Goal: Task Accomplishment & Management: Manage account settings

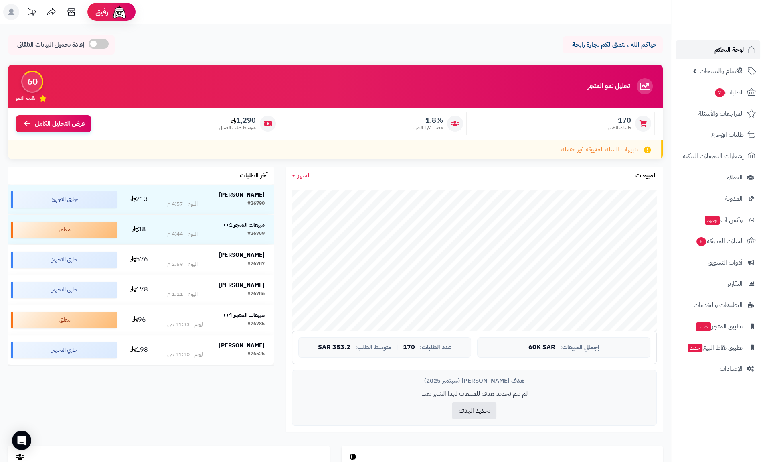
click at [722, 47] on span "لوحة التحكم" at bounding box center [729, 49] width 29 height 11
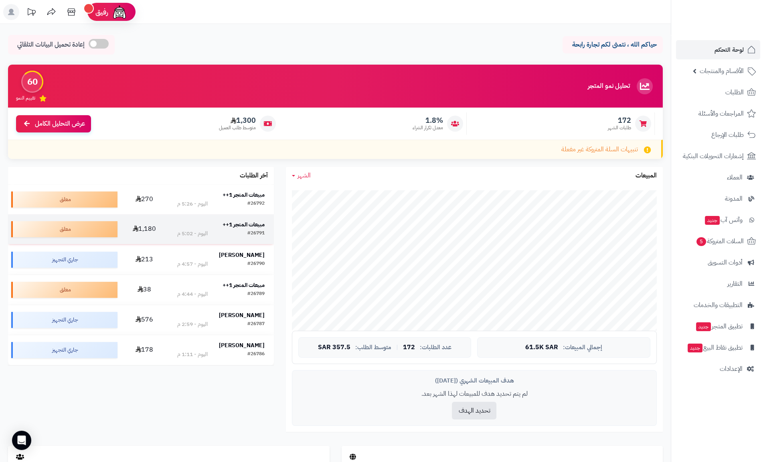
click at [256, 220] on strong "مبيعات المتجر 1++" at bounding box center [244, 224] width 42 height 8
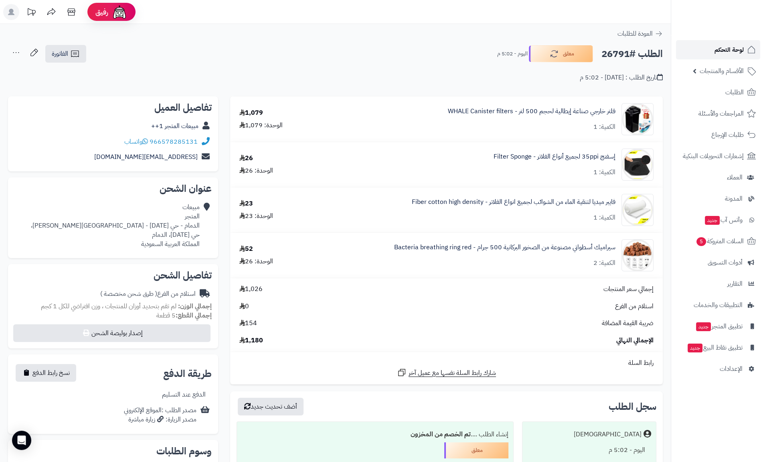
click at [723, 53] on span "لوحة التحكم" at bounding box center [729, 49] width 29 height 11
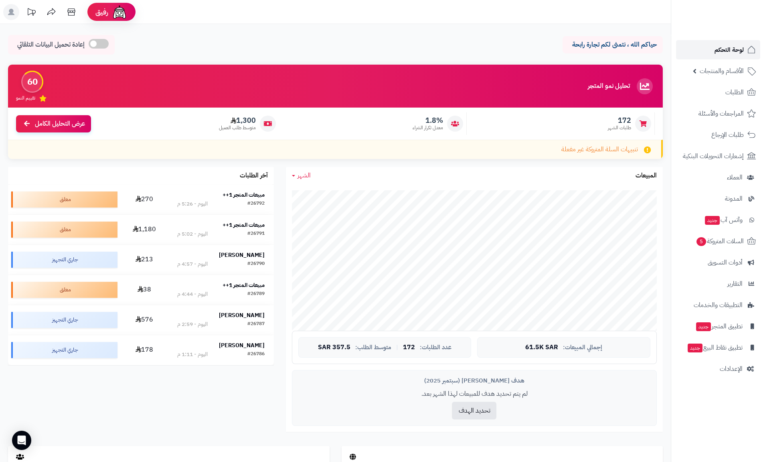
click at [732, 45] on span "لوحة التحكم" at bounding box center [729, 49] width 29 height 11
click at [244, 194] on strong "مبيعات المتجر 1++" at bounding box center [244, 194] width 42 height 8
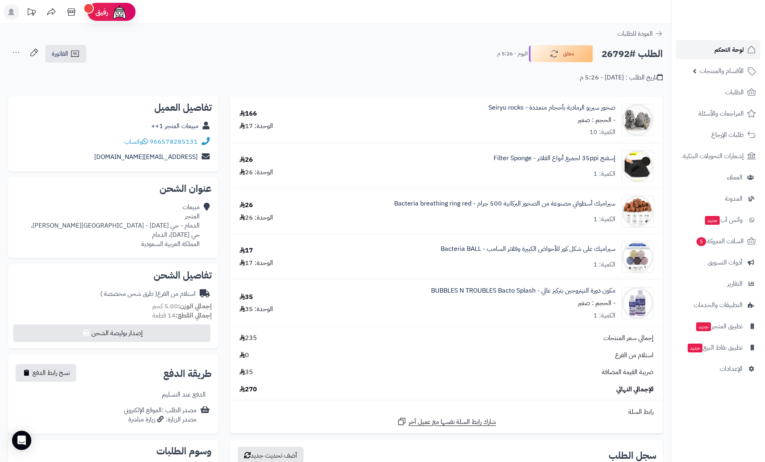
click at [719, 49] on span "لوحة التحكم" at bounding box center [729, 49] width 29 height 11
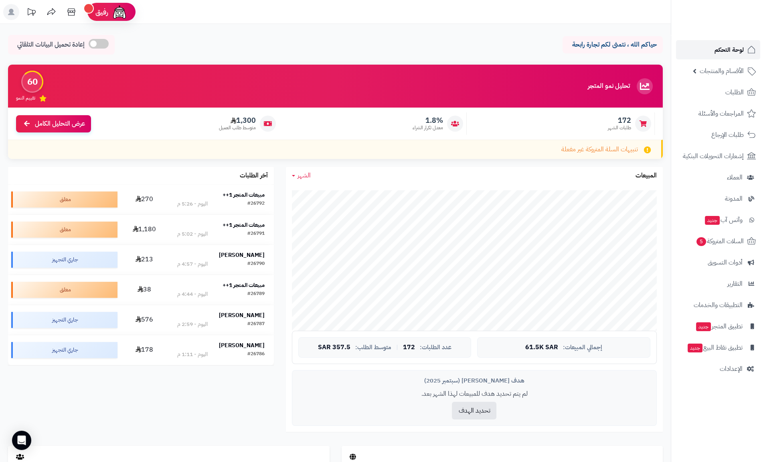
click at [717, 52] on span "لوحة التحكم" at bounding box center [729, 49] width 29 height 11
click at [725, 50] on span "لوحة التحكم" at bounding box center [729, 49] width 29 height 11
click at [724, 49] on span "لوحة التحكم" at bounding box center [729, 49] width 29 height 11
click at [711, 245] on span "السلات المتروكة 5" at bounding box center [719, 240] width 49 height 11
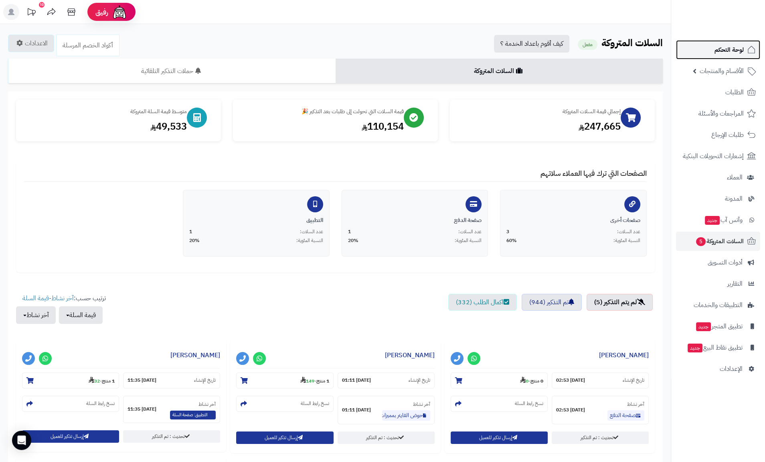
click at [729, 55] on span "لوحة التحكم" at bounding box center [729, 49] width 29 height 11
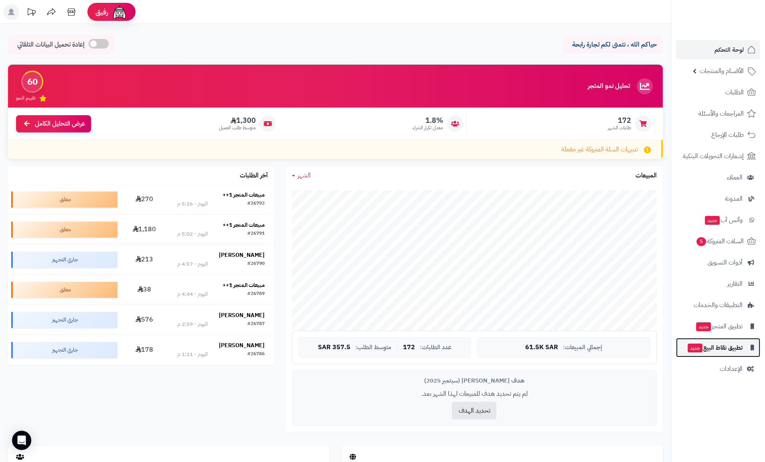
click at [741, 342] on span "تطبيق نقاط البيع جديد" at bounding box center [715, 347] width 56 height 11
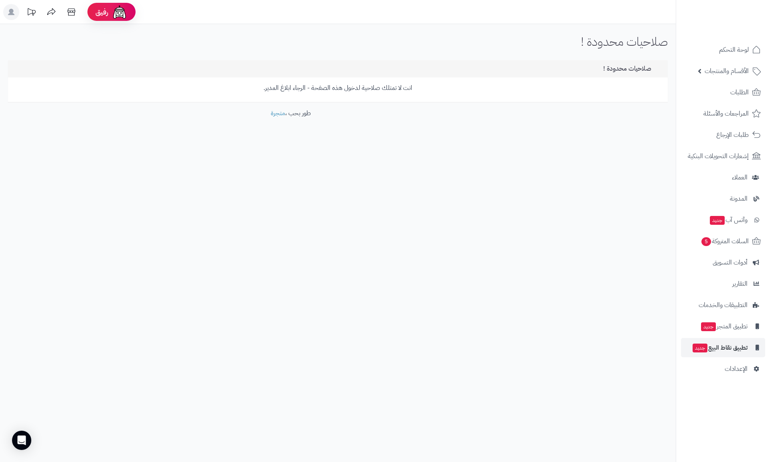
click at [304, 91] on p "انت لا تمتلك صلاحية لدخول هذه الصفحة - الرجاء ابلاغ المدير." at bounding box center [338, 87] width 648 height 9
click at [328, 90] on p "انت لا تمتلك صلاحية لدخول هذه الصفحة - الرجاء ابلاغ المدير." at bounding box center [338, 87] width 648 height 9
click at [739, 52] on span "لوحة التحكم" at bounding box center [733, 49] width 29 height 11
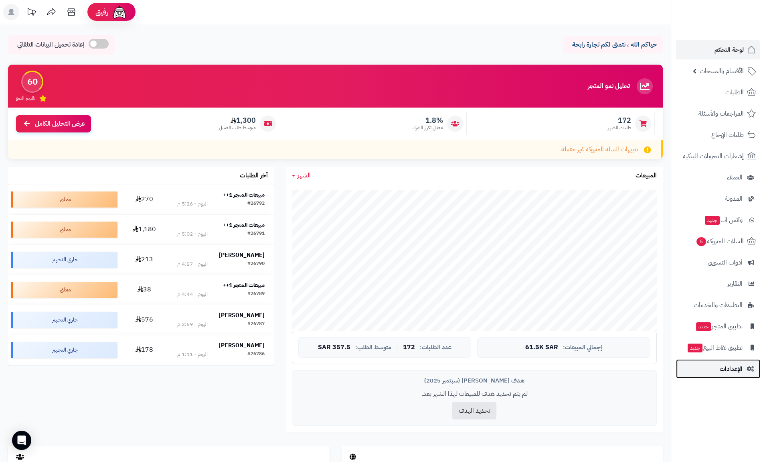
click at [736, 370] on span "الإعدادات" at bounding box center [731, 368] width 23 height 11
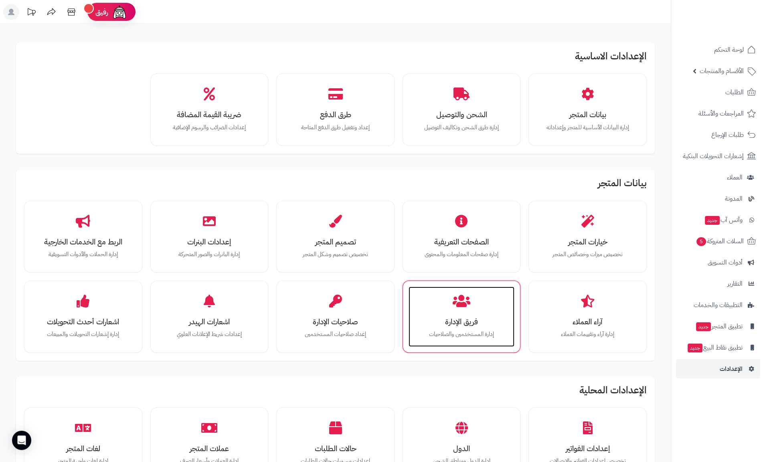
click at [435, 312] on div "فريق الإدارة إدارة المستخدمين والصلاحيات" at bounding box center [462, 316] width 106 height 60
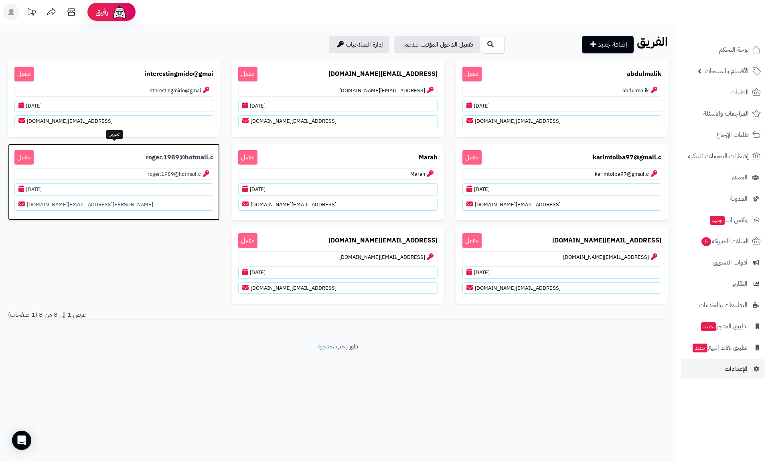
click at [80, 171] on p "roger.1989@hotmail.c" at bounding box center [113, 174] width 199 height 12
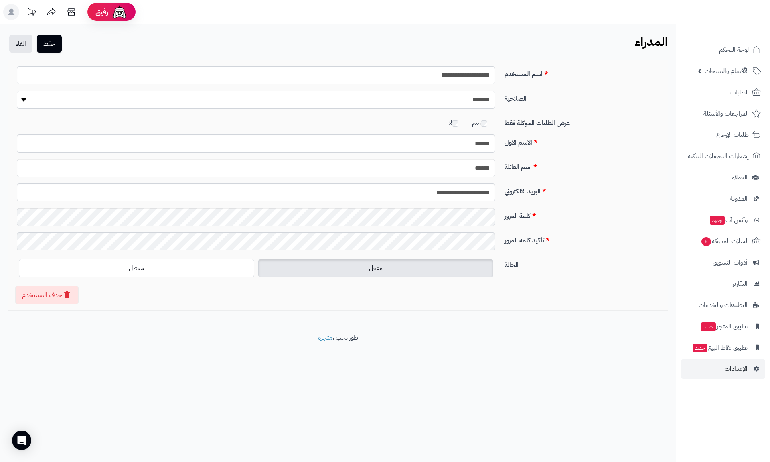
click at [480, 101] on select "**********" at bounding box center [256, 100] width 478 height 18
click at [708, 57] on link "لوحة التحكم" at bounding box center [723, 49] width 84 height 19
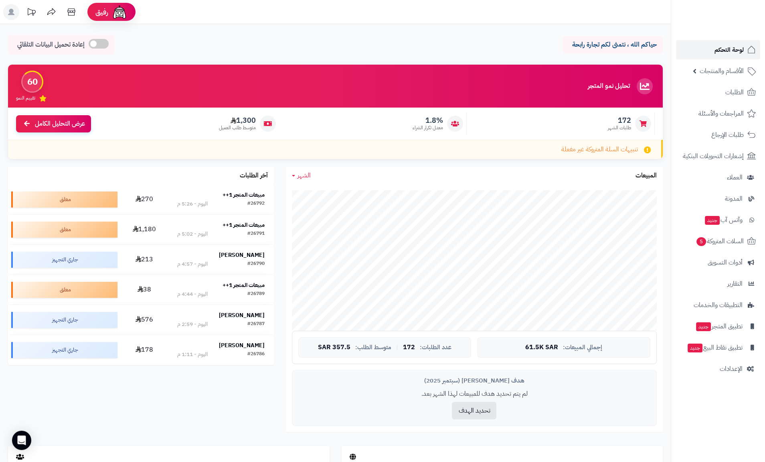
click at [744, 46] on link "لوحة التحكم" at bounding box center [718, 49] width 84 height 19
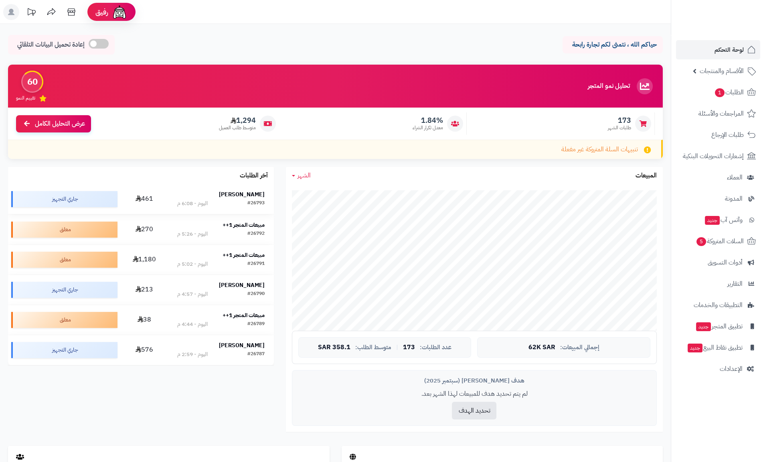
click at [247, 195] on strong "احمد حركاتي" at bounding box center [242, 194] width 46 height 8
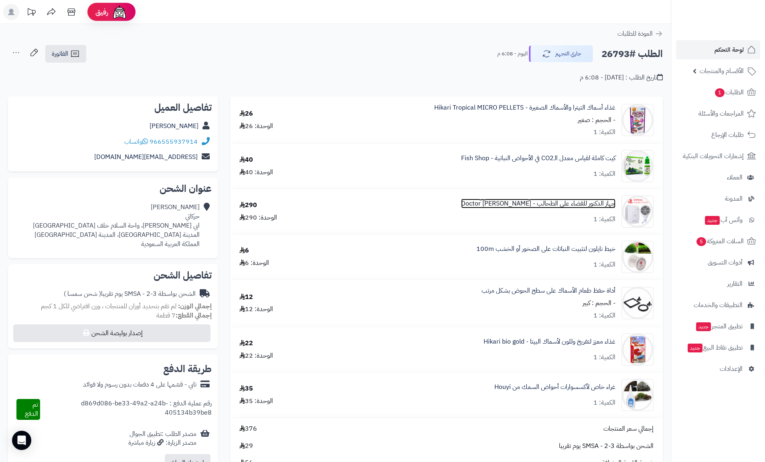
click at [520, 207] on link "جهاز الدكتور للقضاء على الطحالب - [PERSON_NAME] Doctor" at bounding box center [538, 203] width 154 height 9
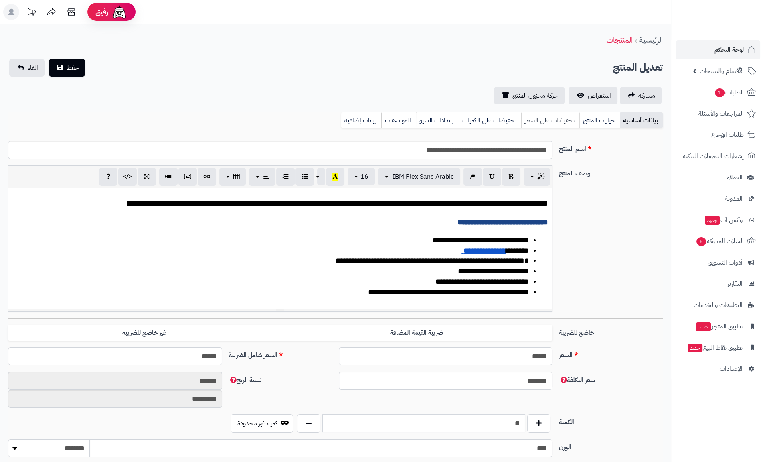
click at [552, 120] on link "تخفيضات على السعر" at bounding box center [550, 120] width 58 height 16
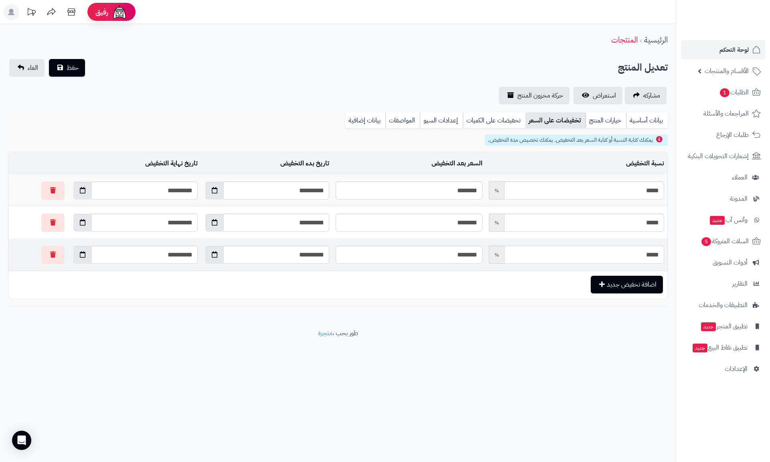
click at [631, 253] on input "*****" at bounding box center [584, 254] width 160 height 18
click at [633, 188] on input "*****" at bounding box center [584, 190] width 160 height 18
click at [41, 191] on button "button" at bounding box center [52, 190] width 23 height 18
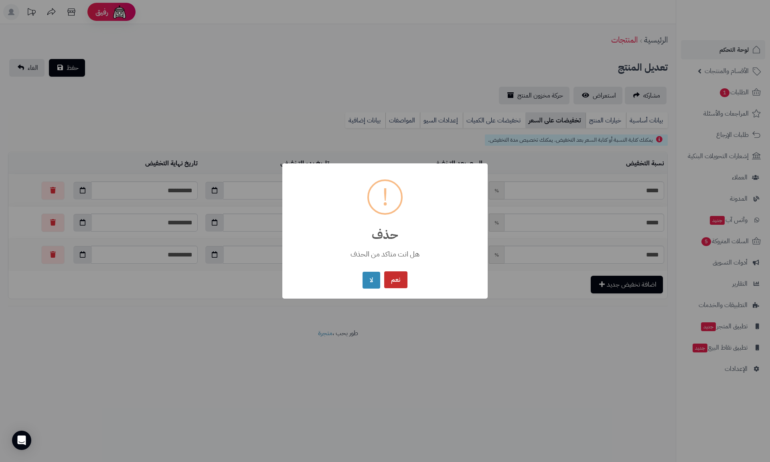
click at [392, 280] on button "نعم" at bounding box center [395, 279] width 23 height 17
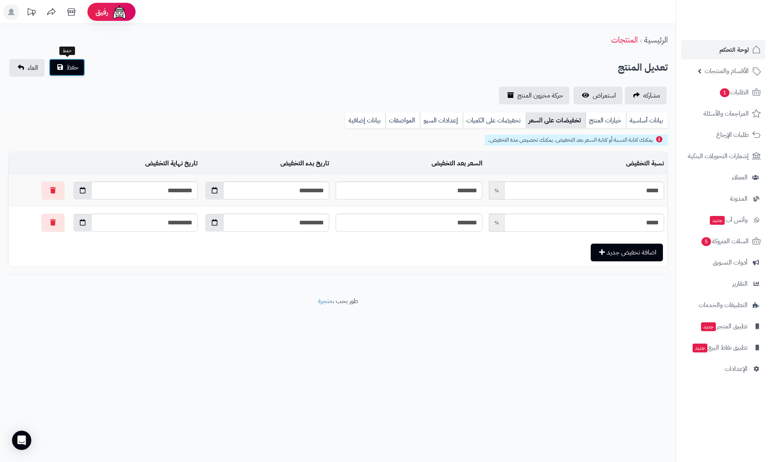
click at [70, 71] on span "حفظ" at bounding box center [73, 68] width 12 height 10
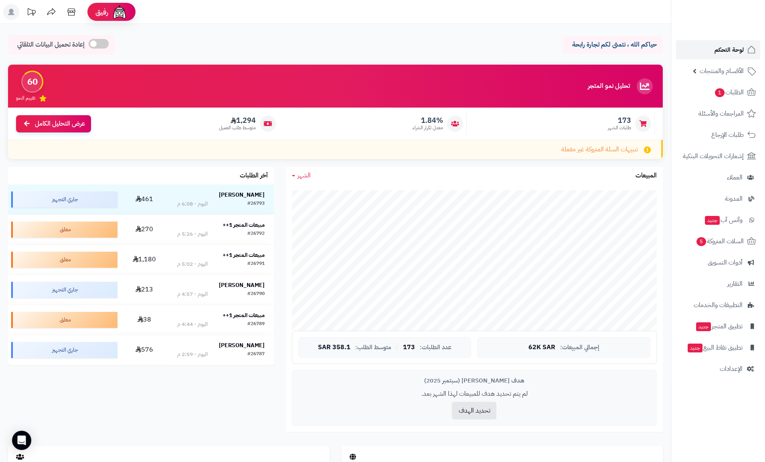
click at [710, 53] on link "لوحة التحكم" at bounding box center [718, 49] width 84 height 19
click at [709, 54] on link "لوحة التحكم" at bounding box center [718, 49] width 84 height 19
click at [735, 52] on span "لوحة التحكم" at bounding box center [729, 49] width 29 height 11
